Goal: Navigation & Orientation: Find specific page/section

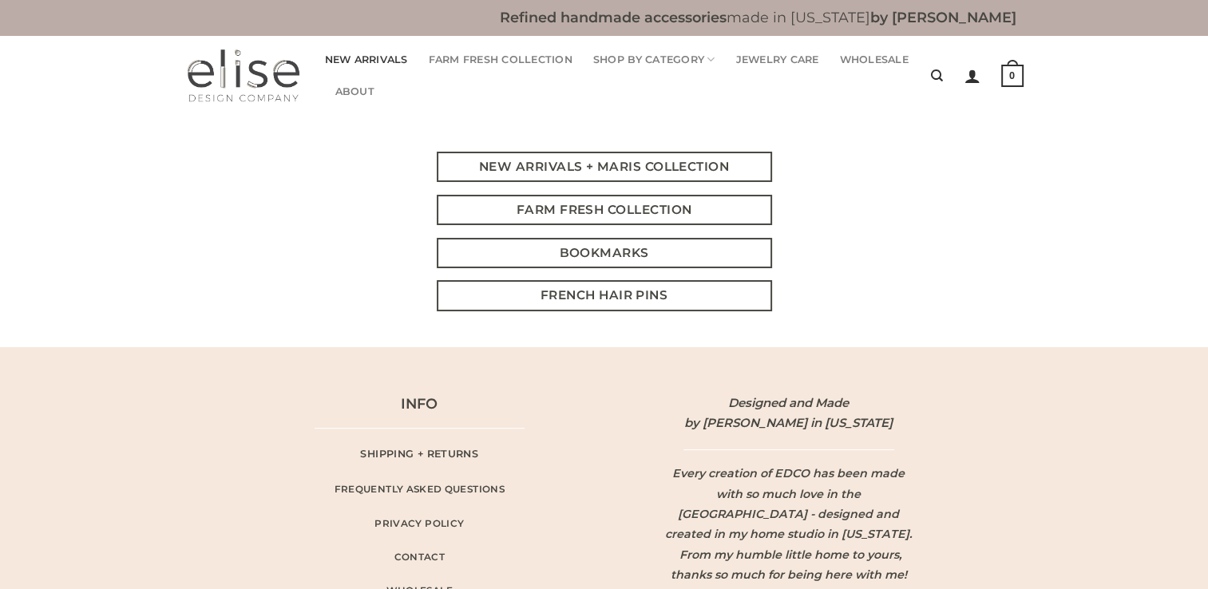
click at [381, 64] on link "New Arrivals" at bounding box center [366, 60] width 83 height 32
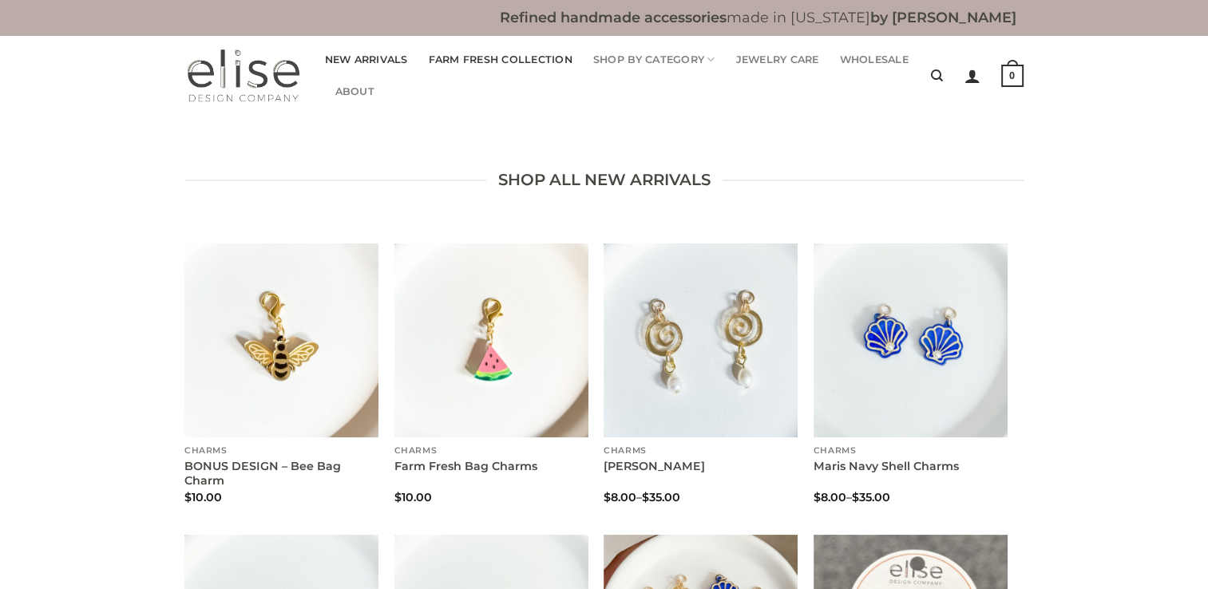
click at [545, 56] on link "Farm Fresh Collection" at bounding box center [501, 60] width 144 height 32
